Goal: Task Accomplishment & Management: Manage account settings

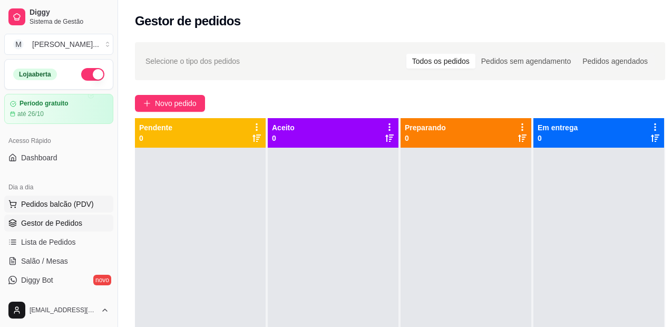
click at [51, 206] on span "Pedidos balcão (PDV)" at bounding box center [57, 204] width 73 height 11
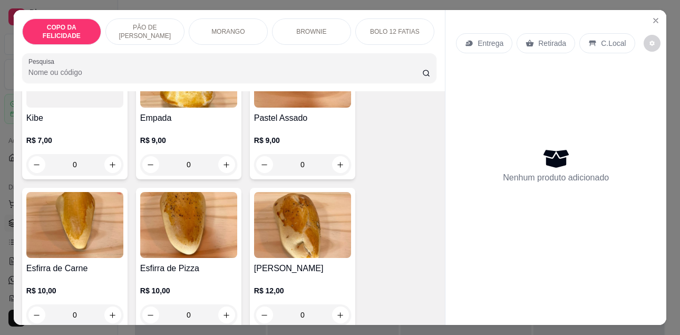
scroll to position [1897, 0]
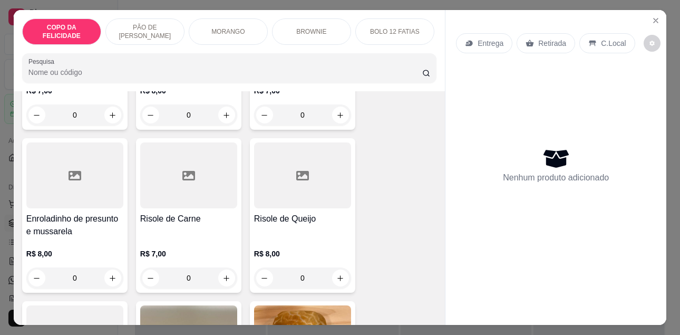
click at [76, 32] on p "COPO DA FELICIDADE" at bounding box center [61, 31] width 61 height 17
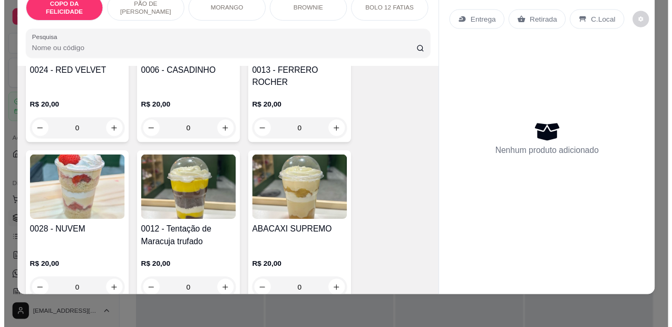
scroll to position [205, 0]
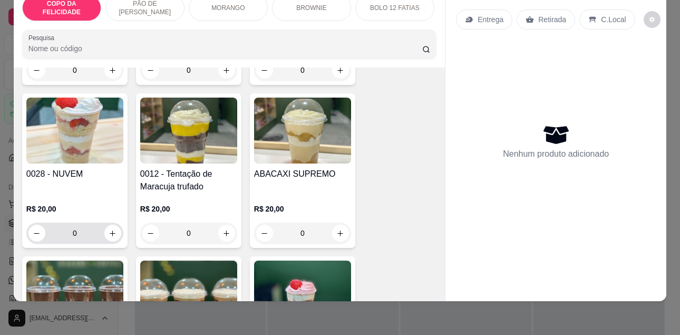
click at [109, 224] on button "increase-product-quantity" at bounding box center [112, 232] width 17 height 17
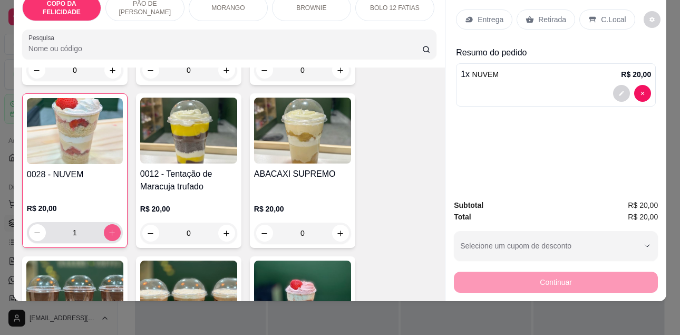
type input "1"
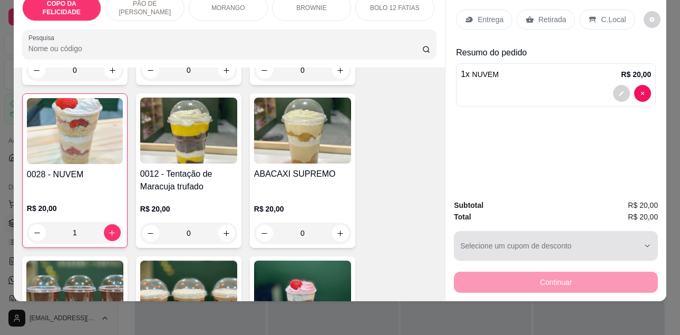
click at [492, 238] on div "button" at bounding box center [549, 245] width 179 height 21
click at [490, 235] on div "button" at bounding box center [549, 245] width 179 height 21
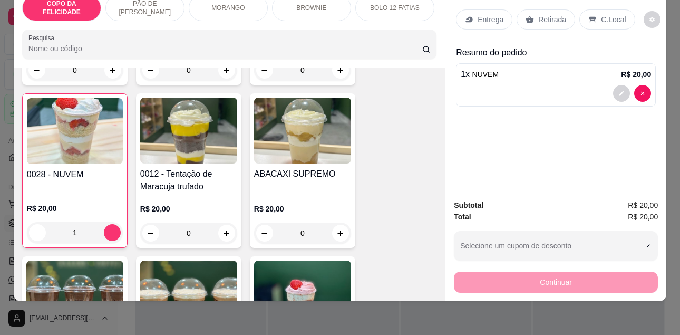
click at [538, 17] on p "Retirada" at bounding box center [552, 19] width 28 height 11
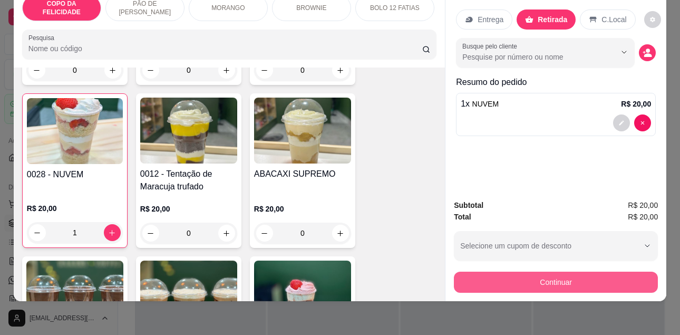
click at [471, 271] on button "Continuar" at bounding box center [556, 281] width 204 height 21
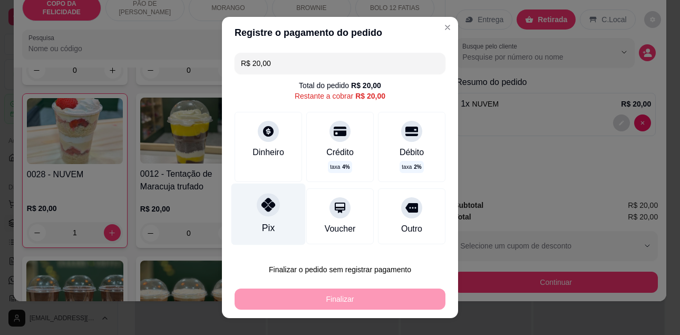
click at [266, 219] on div "Pix" at bounding box center [268, 214] width 74 height 62
type input "R$ 0,00"
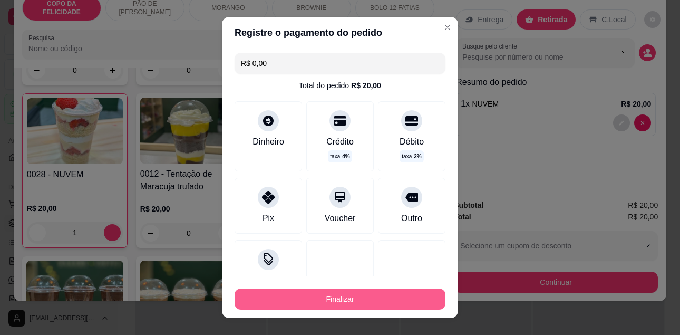
click at [311, 302] on button "Finalizar" at bounding box center [339, 298] width 211 height 21
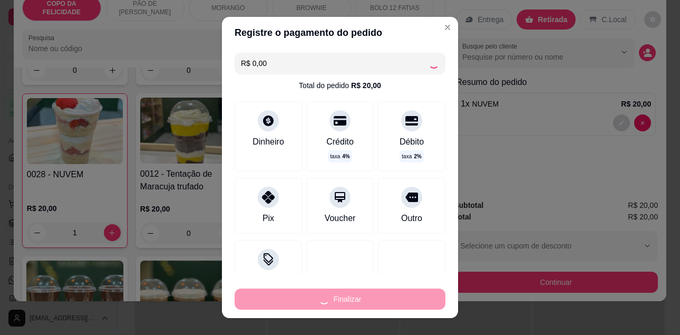
type input "0"
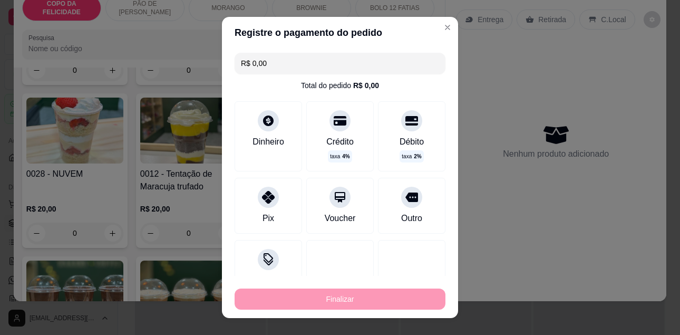
type input "-R$ 20,00"
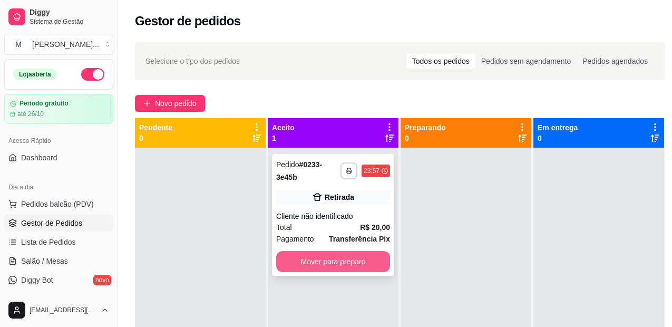
click at [316, 262] on button "Mover para preparo" at bounding box center [333, 261] width 114 height 21
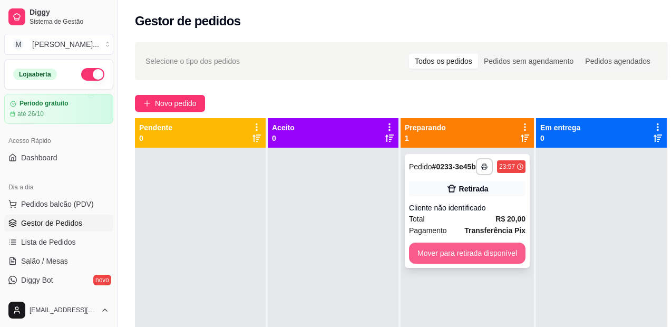
click at [427, 257] on button "Mover para retirada disponível" at bounding box center [467, 252] width 116 height 21
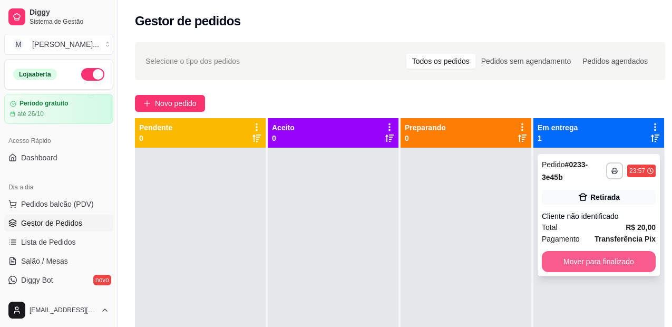
click at [546, 259] on button "Mover para finalizado" at bounding box center [599, 261] width 114 height 21
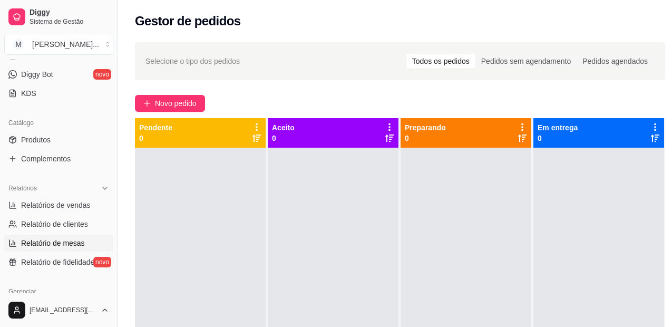
scroll to position [211, 0]
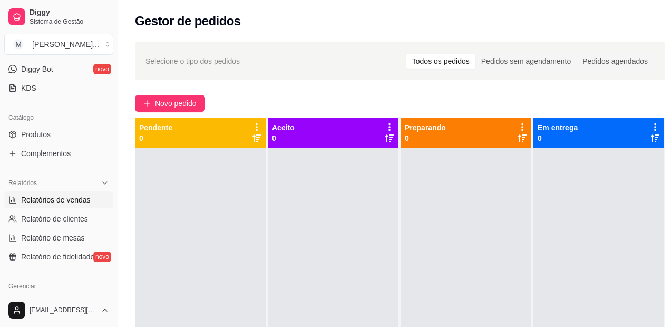
click at [71, 199] on span "Relatórios de vendas" at bounding box center [56, 199] width 70 height 11
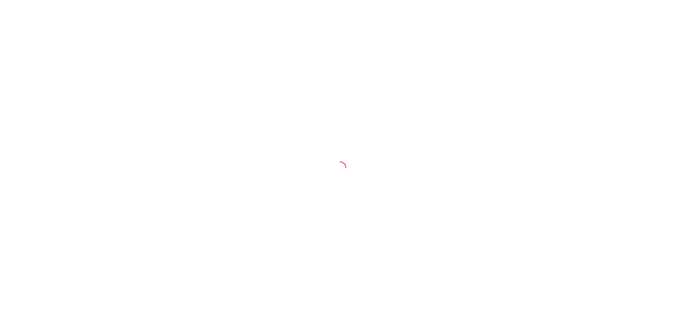
select select "ALL"
select select "0"
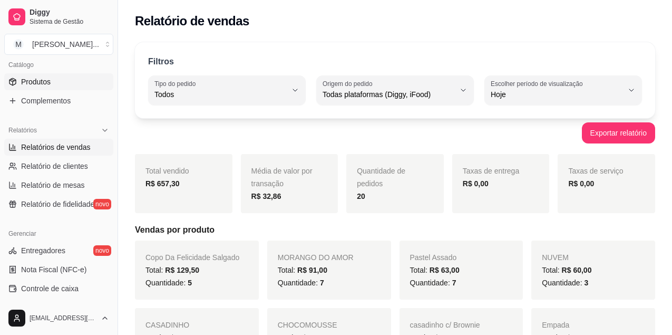
click at [64, 81] on link "Produtos" at bounding box center [58, 81] width 109 height 17
